Goal: Information Seeking & Learning: Learn about a topic

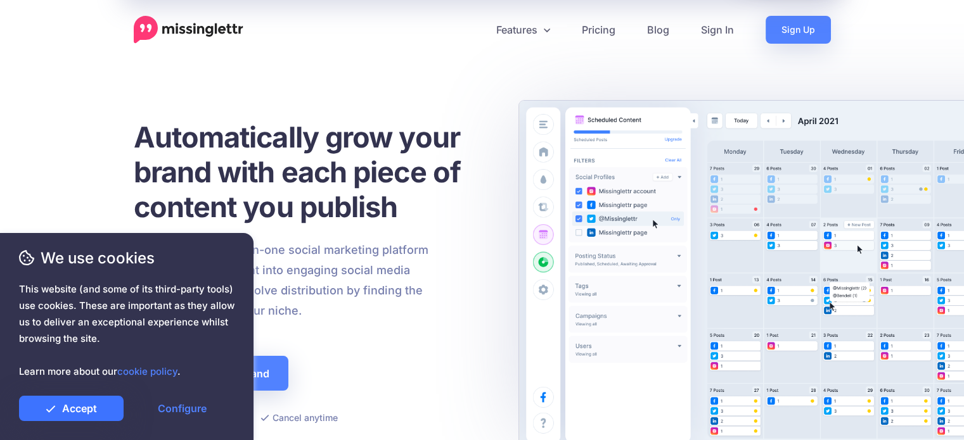
click at [80, 410] on link "Accept" at bounding box center [71, 408] width 105 height 25
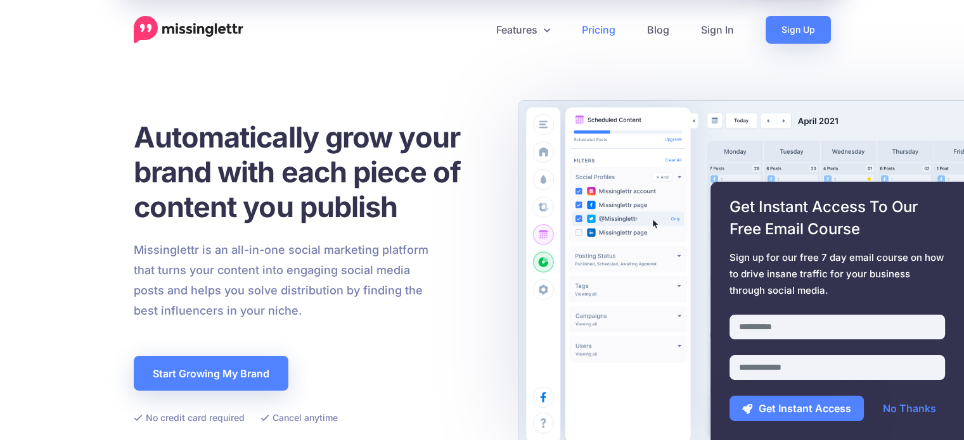
click at [594, 30] on link "Pricing" at bounding box center [598, 30] width 65 height 28
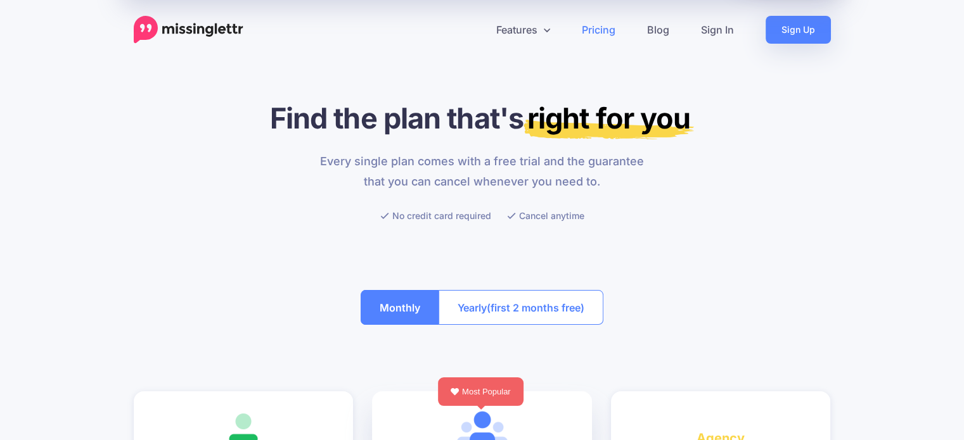
click at [454, 300] on button "Yearly (first 2 months free)" at bounding box center [520, 307] width 165 height 35
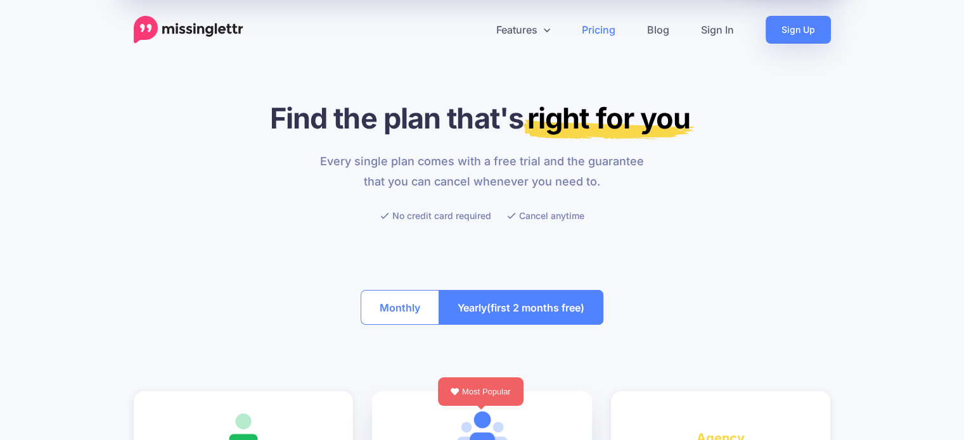
click at [360, 312] on button "Monthly" at bounding box center [399, 307] width 79 height 35
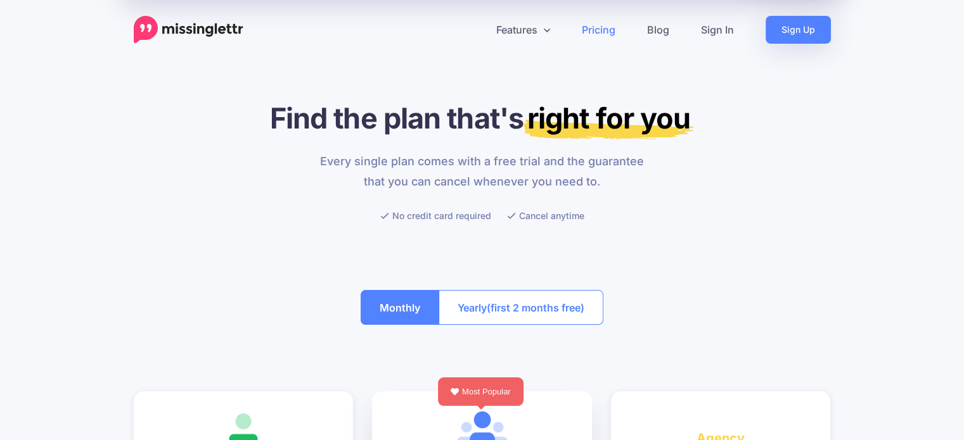
click at [776, 115] on h1 "Find the plan that's right for you" at bounding box center [482, 118] width 697 height 35
click at [542, 27] on link "Features" at bounding box center [523, 30] width 86 height 28
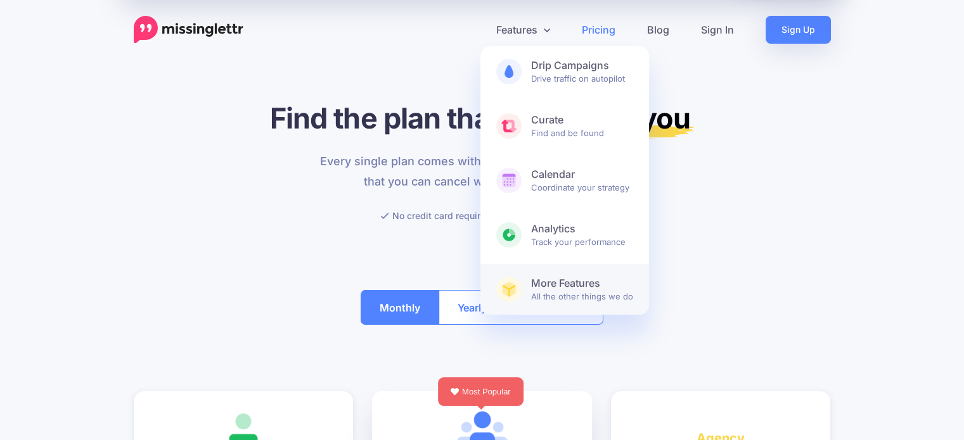
click at [549, 278] on b "More Features" at bounding box center [582, 283] width 102 height 13
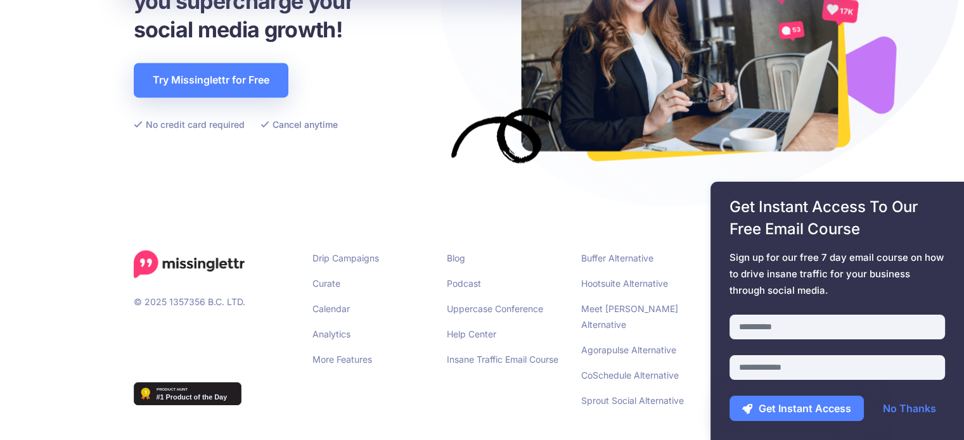
scroll to position [1968, 0]
